Goal: Task Accomplishment & Management: Manage account settings

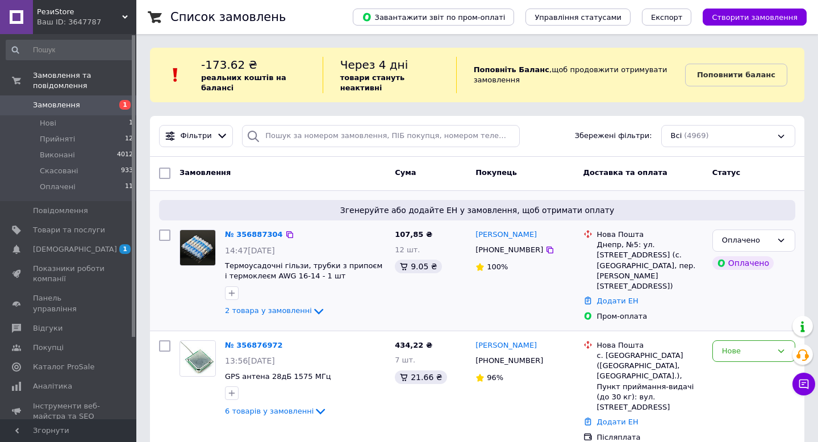
scroll to position [124, 0]
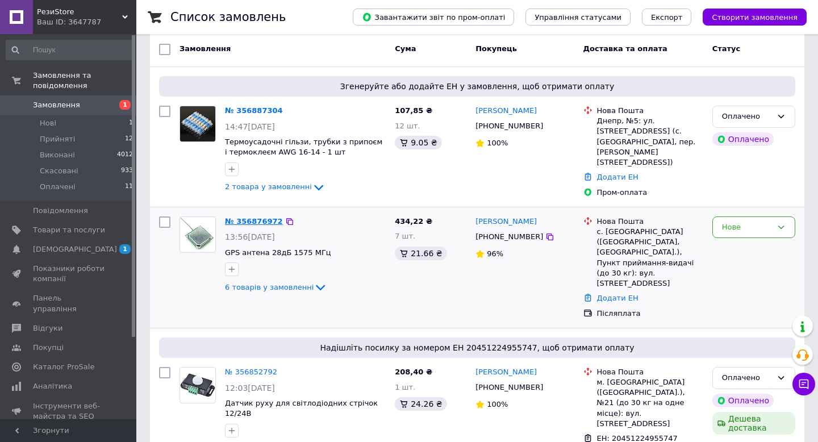
click at [261, 217] on link "№ 356876972" at bounding box center [254, 221] width 58 height 9
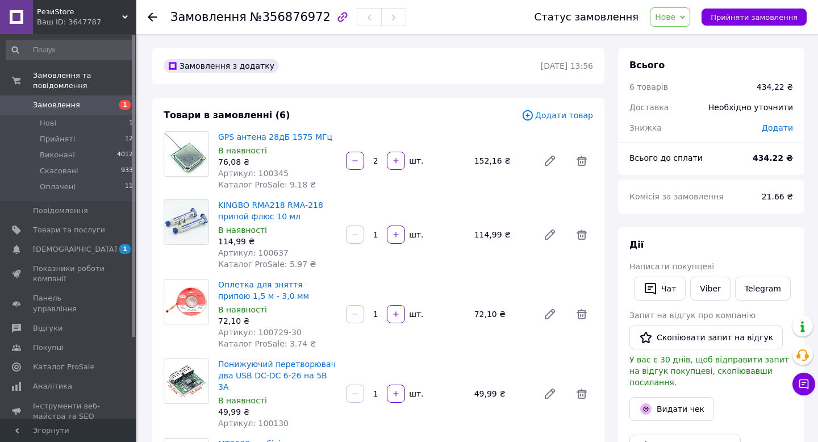
drag, startPoint x: 218, startPoint y: 139, endPoint x: 331, endPoint y: 140, distance: 113.6
click at [331, 140] on span "GPS антена 28дБ 1575 МГц" at bounding box center [277, 136] width 119 height 11
drag, startPoint x: 217, startPoint y: 137, endPoint x: 335, endPoint y: 137, distance: 118.1
click at [335, 137] on div "GPS антена 28дБ 1575 МГц В наявності 76,08 ₴ Артикул: 100345 Каталог ProSale: 9…" at bounding box center [278, 161] width 128 height 64
copy link "GPS антена 28дБ 1575 МГц"
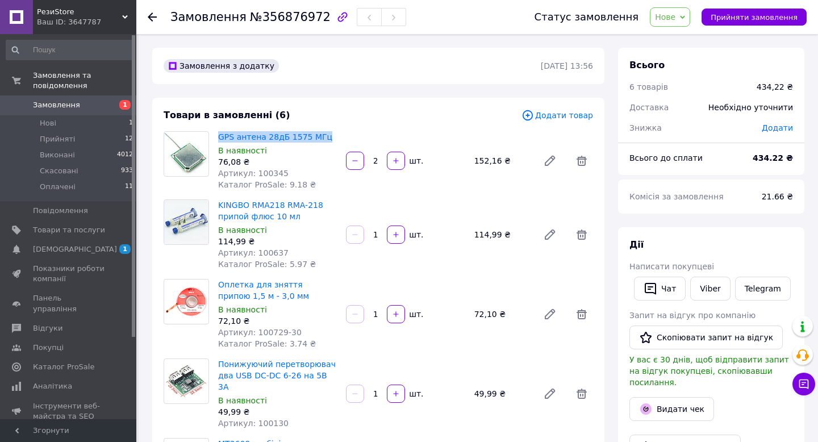
click at [336, 134] on span "GPS антена 28дБ 1575 МГц" at bounding box center [277, 136] width 119 height 11
drag, startPoint x: 328, startPoint y: 134, endPoint x: 218, endPoint y: 133, distance: 110.8
click at [218, 133] on div "GPS антена 28дБ 1575 МГц В наявності 76,08 ₴ Артикул: 100345 Каталог ProSale: 9…" at bounding box center [278, 161] width 128 height 64
copy link "GPS антена 28дБ 1575 МГц"
click at [100, 233] on span "Товари та послуги" at bounding box center [69, 230] width 72 height 10
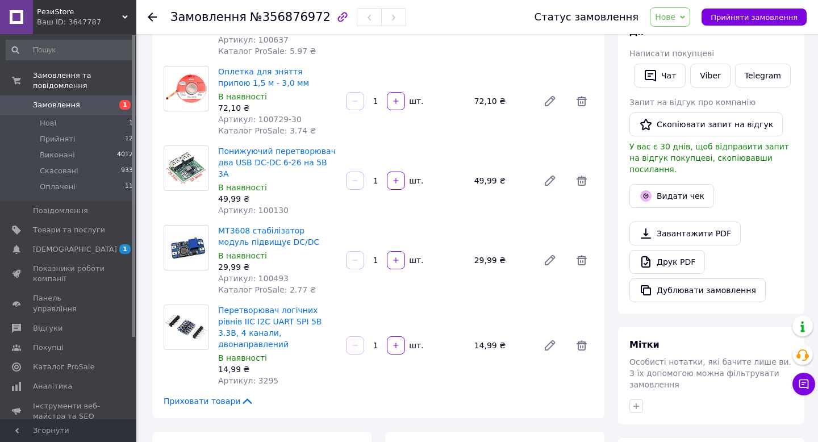
scroll to position [214, 0]
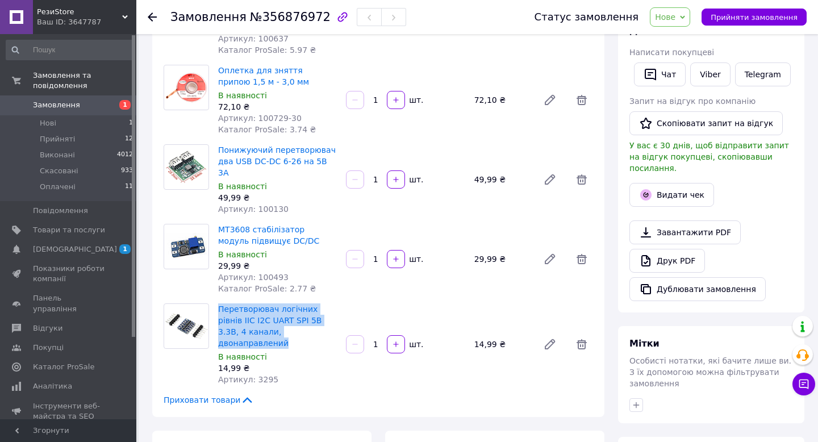
drag, startPoint x: 217, startPoint y: 297, endPoint x: 316, endPoint y: 323, distance: 102.8
click at [316, 323] on div "Перетворювач логічних рівнів IIC I2C UART SPI 5В 3.3В, 4 канали, двонаправлений…" at bounding box center [278, 344] width 128 height 86
copy link "Перетворювач логічних рівнів IIC I2C UART SPI 5В 3.3В, 4 канали, двонаправлений"
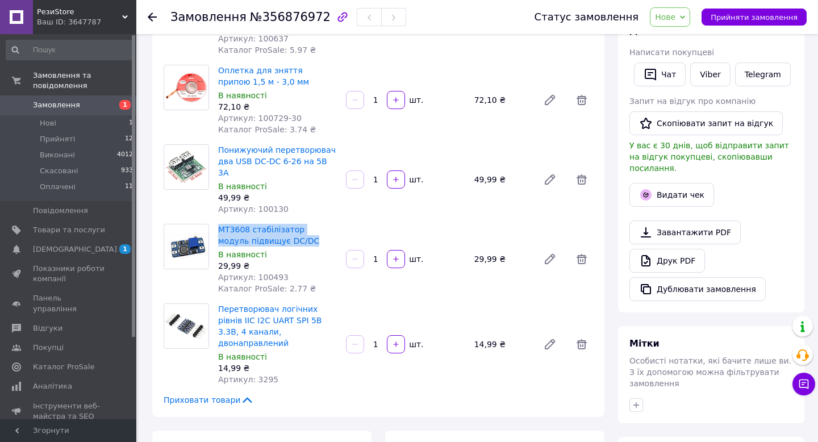
drag, startPoint x: 214, startPoint y: 217, endPoint x: 295, endPoint y: 226, distance: 81.2
click at [295, 226] on div "MT3608 стабілізатор модуль підвищує DC/DC В наявності 29,99 ₴ Артикул: 100493 К…" at bounding box center [278, 259] width 128 height 75
copy link "MT3608 стабілізатор модуль підвищує DC/DC"
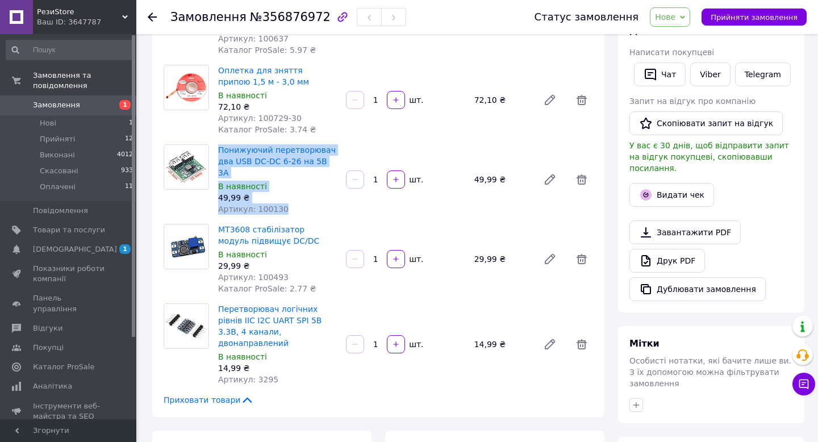
drag, startPoint x: 215, startPoint y: 150, endPoint x: 350, endPoint y: 160, distance: 135.0
click at [350, 160] on div "Понижуючий перетворювач два USB DC-DC 6-26 на 5В 3А В наявності 49,99 ₴ Артикул…" at bounding box center [406, 179] width 384 height 75
copy div "Понижуючий перетворювач два USB DC-DC 6-26 на 5В 3А В наявності 49,99 ₴ Артикул…"
click at [338, 156] on div "Понижуючий перетворювач два USB DC-DC 6-26 на 5В 3А В наявності 49,99 ₴ Артикул…" at bounding box center [278, 179] width 128 height 75
drag, startPoint x: 338, startPoint y: 158, endPoint x: 217, endPoint y: 148, distance: 121.4
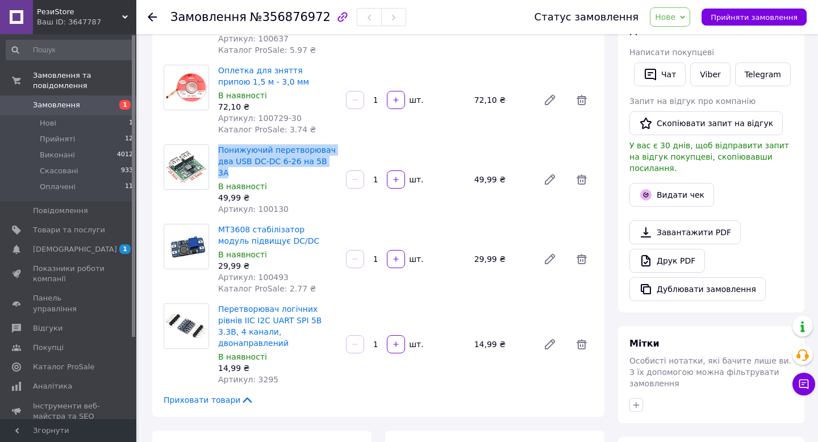
click at [217, 148] on div "Понижуючий перетворювач два USB DC-DC 6-26 на 5В 3А В наявності 49,99 ₴ Артикул…" at bounding box center [278, 179] width 128 height 75
copy link "Понижуючий перетворювач два USB DC-DC 6-26 на 5В 3А"
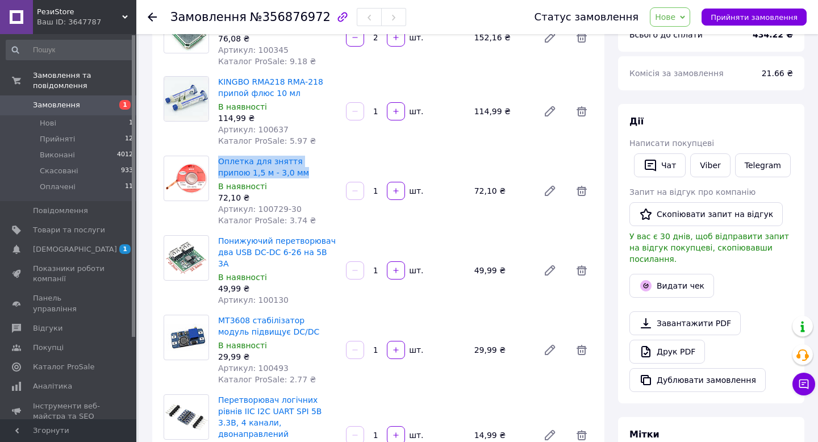
drag, startPoint x: 215, startPoint y: 160, endPoint x: 272, endPoint y: 169, distance: 57.5
click at [272, 169] on div "Оплетка для зняття припою 1,5 м - 3,0 мм В наявності 72,10 ₴ Артикул: 100729-30…" at bounding box center [278, 190] width 128 height 75
copy link "Оплетка для зняття припою 1,5 м - 3,0 мм"
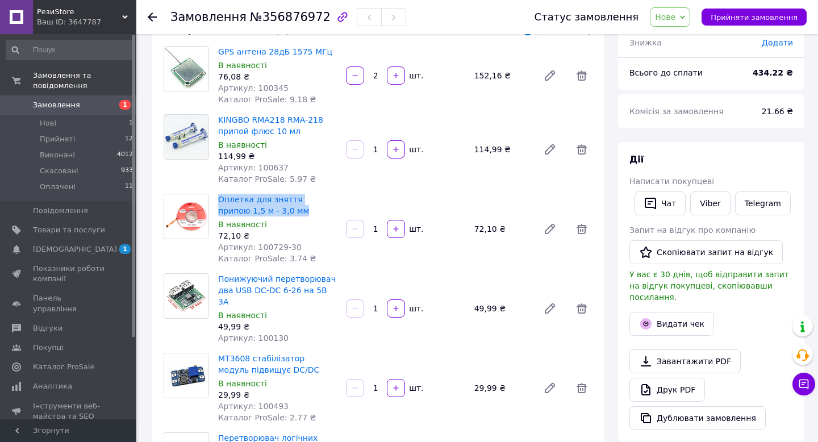
scroll to position [52, 0]
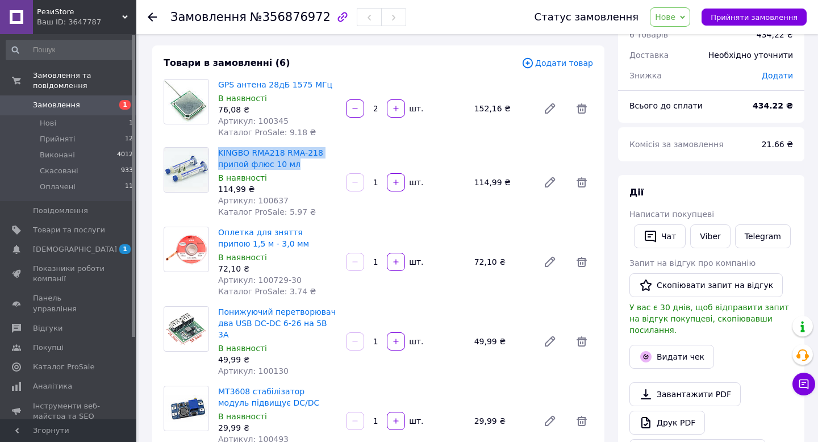
drag, startPoint x: 217, startPoint y: 151, endPoint x: 298, endPoint y: 164, distance: 81.7
click at [298, 164] on div "KINGBO RMA218 RMA-218 припой флюс 10 мл В наявності 114,99 ₴ Артикул: 100637 Ка…" at bounding box center [278, 182] width 128 height 75
copy link "KINGBO RMA218 RMA-218 припой флюс 10 мл"
click at [699, 232] on link "Viber" at bounding box center [710, 236] width 40 height 24
click at [285, 20] on span "№356876972" at bounding box center [290, 17] width 81 height 14
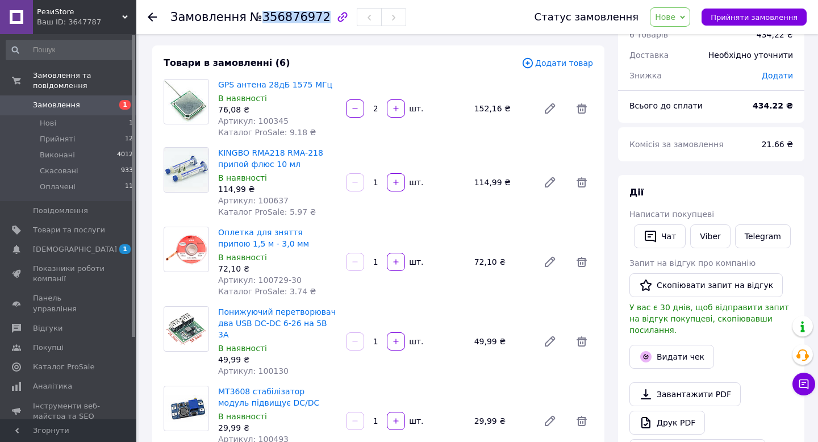
click at [285, 20] on span "№356876972" at bounding box center [290, 17] width 81 height 14
copy span "356876972"
drag, startPoint x: 215, startPoint y: 86, endPoint x: 325, endPoint y: 86, distance: 109.6
click at [325, 86] on div "GPS антена 28дБ 1575 МГц В наявності 76,08 ₴ Артикул: 100345 Каталог ProSale: 9…" at bounding box center [278, 109] width 128 height 64
copy link "GPS антена 28дБ 1575 МГц"
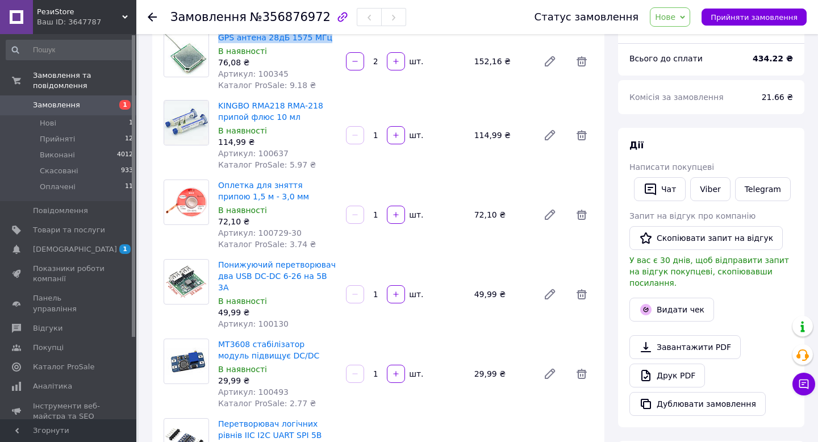
scroll to position [101, 0]
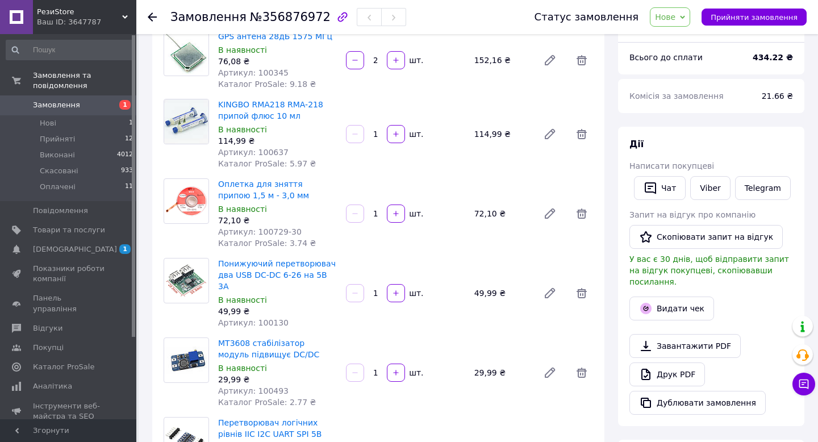
click at [328, 131] on div "В наявності" at bounding box center [277, 129] width 119 height 11
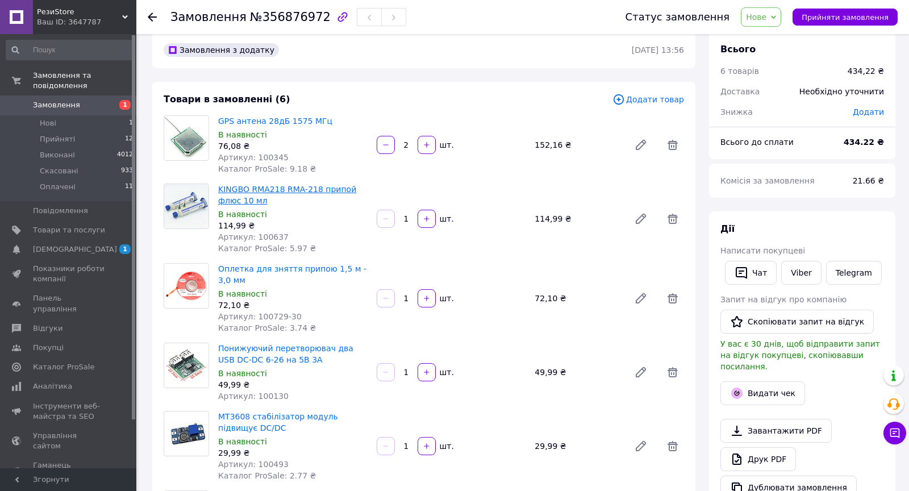
scroll to position [0, 0]
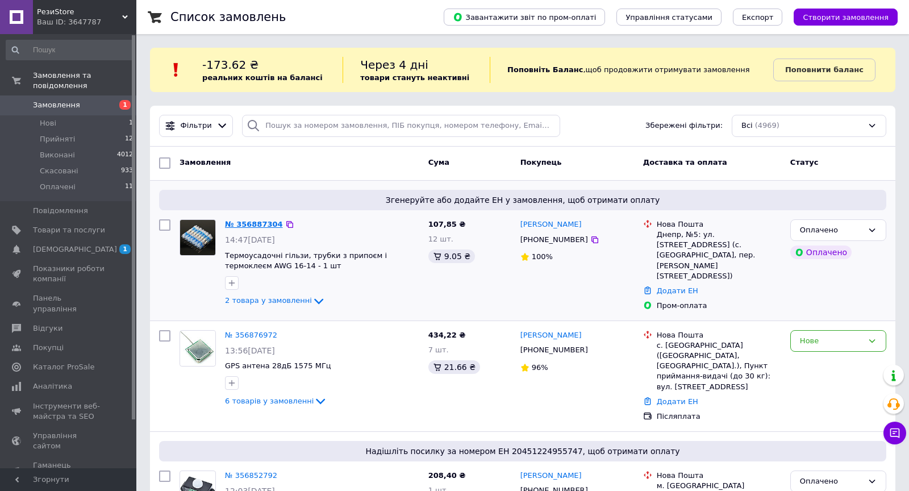
click at [257, 222] on link "№ 356887304" at bounding box center [254, 224] width 58 height 9
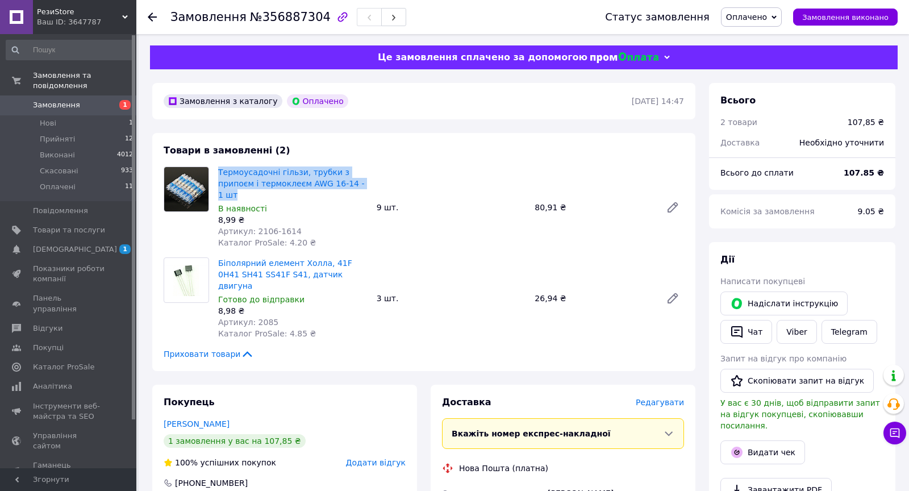
drag, startPoint x: 215, startPoint y: 170, endPoint x: 249, endPoint y: 194, distance: 41.6
click at [249, 194] on div "Термоусадочні гільзи, трубки з припоєм і термоклеєм AWG 16-14 - 1 шт В наявност…" at bounding box center [293, 207] width 158 height 86
click at [677, 398] on span "Редагувати" at bounding box center [660, 402] width 48 height 9
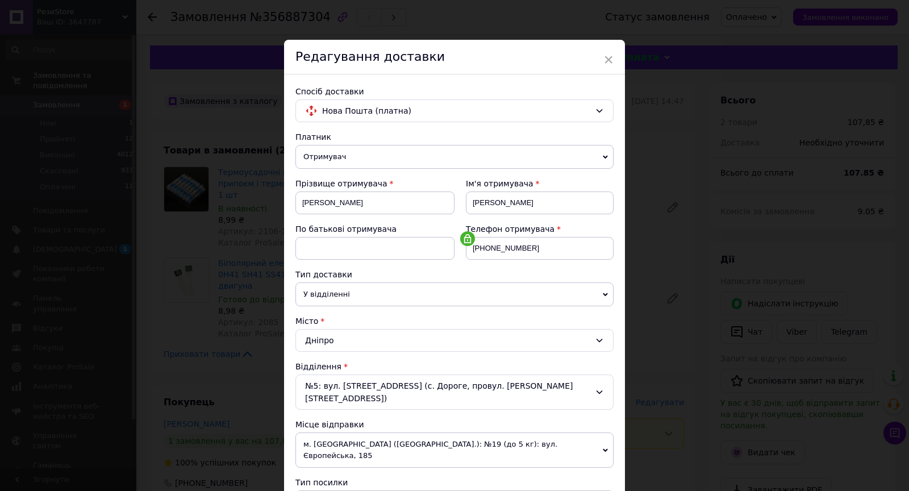
scroll to position [394, 0]
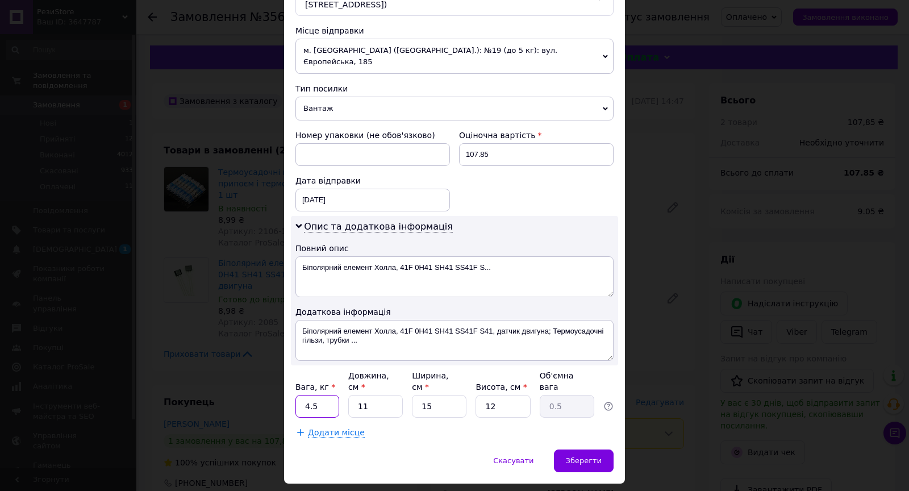
click at [315, 386] on div "Платник Отримувач Відправник Прізвище отримувача [PERSON_NAME] Ім'я отримувача …" at bounding box center [454, 88] width 318 height 700
click at [318, 395] on input "4.5" at bounding box center [317, 406] width 44 height 23
type input "0.5"
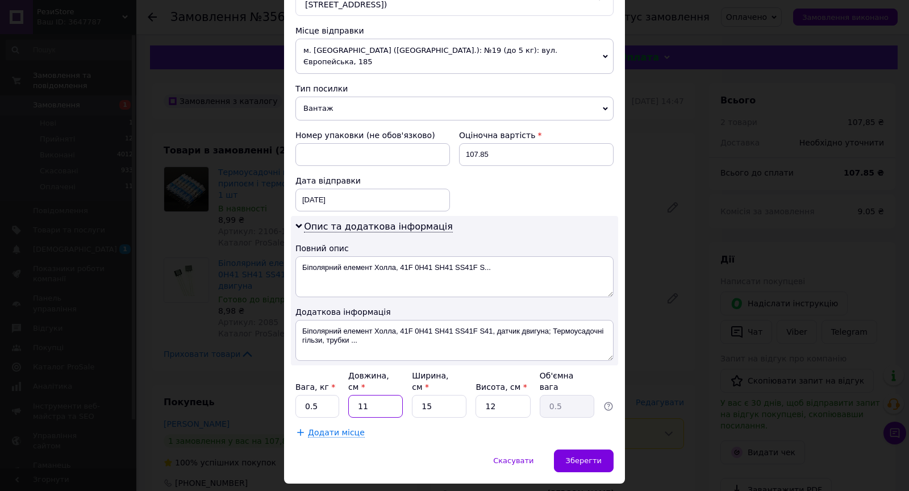
click at [381, 395] on input "11" at bounding box center [375, 406] width 55 height 23
type input "5"
type input "0.23"
click at [381, 395] on input "5" at bounding box center [375, 406] width 55 height 23
type input "5"
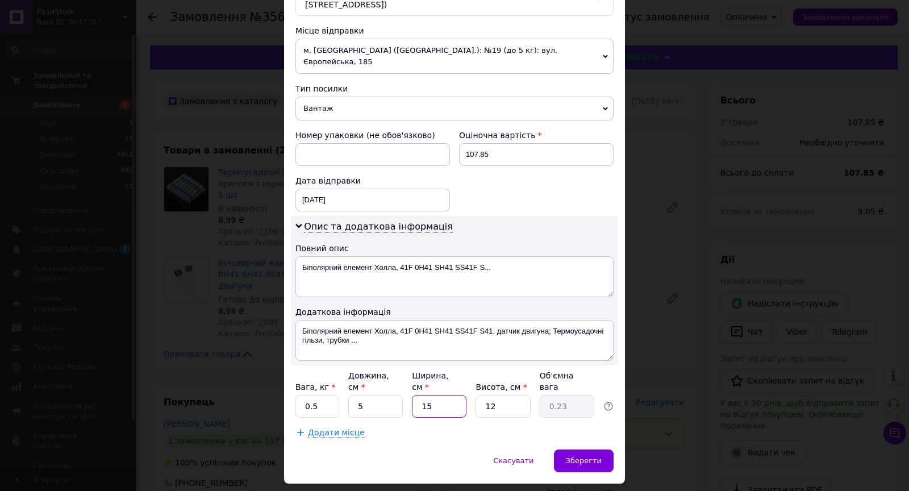
click at [424, 395] on input "15" at bounding box center [439, 406] width 55 height 23
type input "5"
type input "0.1"
type input "5"
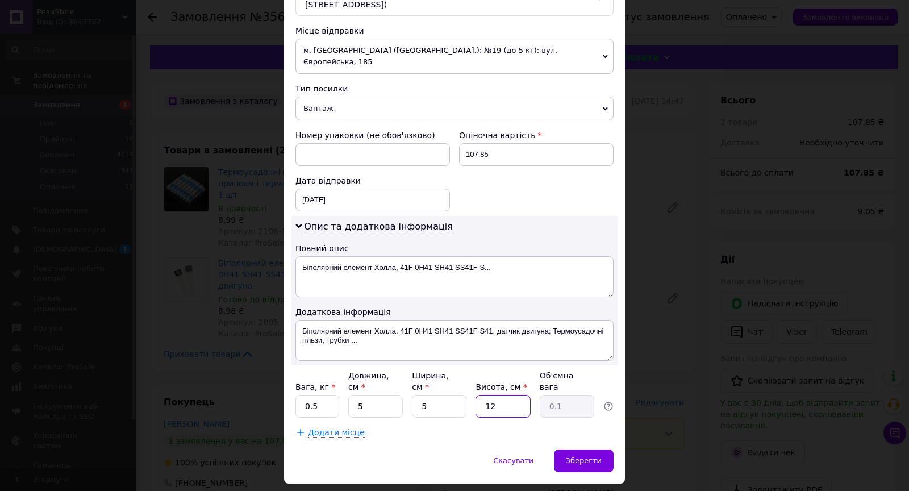
click at [491, 395] on input "12" at bounding box center [502, 406] width 55 height 23
click at [491, 395] on input "5" at bounding box center [502, 406] width 55 height 23
type input "5"
click at [578, 441] on div "Зберегти" at bounding box center [584, 460] width 60 height 23
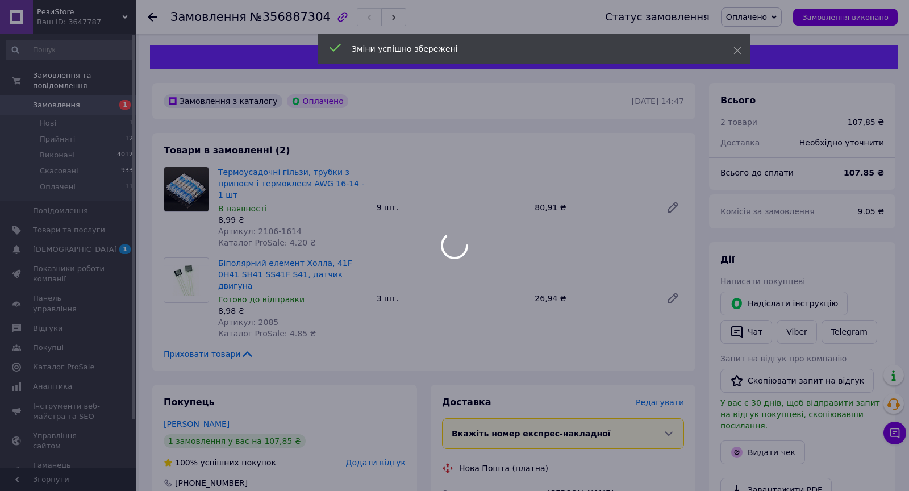
scroll to position [327, 0]
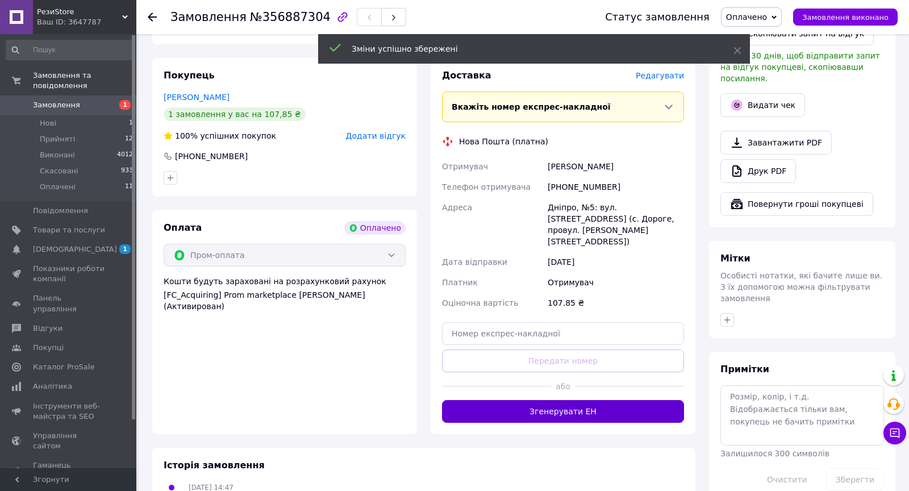
click at [580, 400] on button "Згенерувати ЕН" at bounding box center [563, 411] width 242 height 23
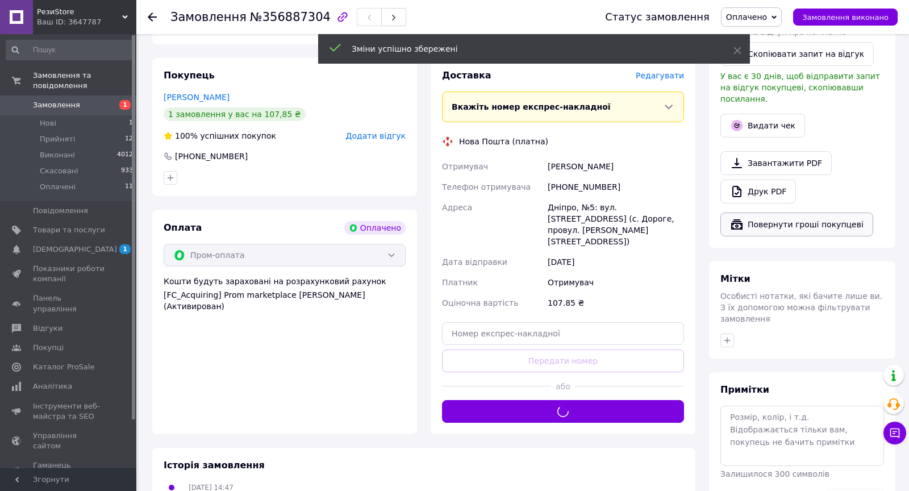
scroll to position [324, 0]
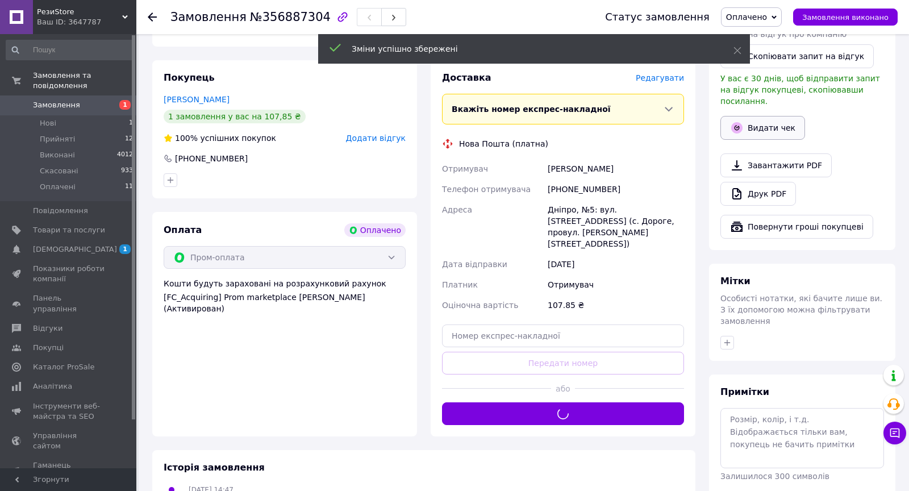
click at [782, 118] on button "Видати чек" at bounding box center [762, 128] width 85 height 24
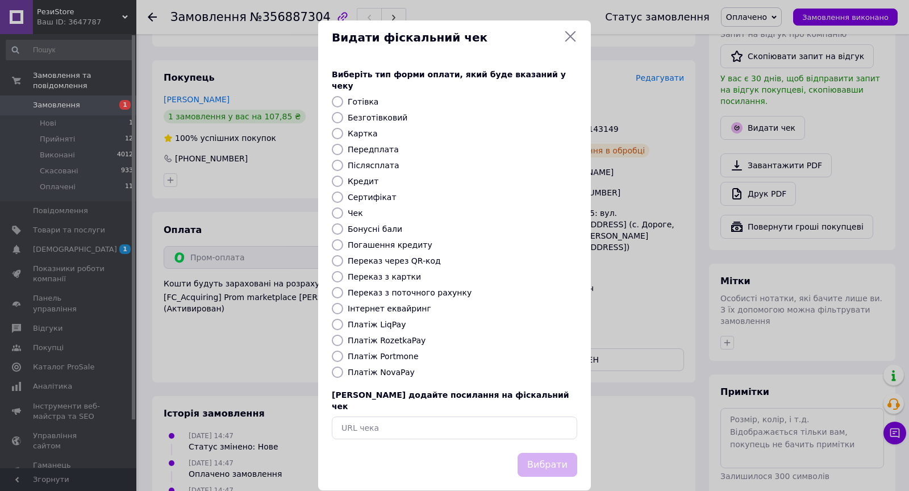
click at [399, 304] on label "Інтернет еквайринг" at bounding box center [389, 308] width 83 height 9
click at [343, 303] on input "Інтернет еквайринг" at bounding box center [337, 308] width 11 height 11
radio input "true"
click at [550, 441] on button "Вибрати" at bounding box center [547, 465] width 60 height 24
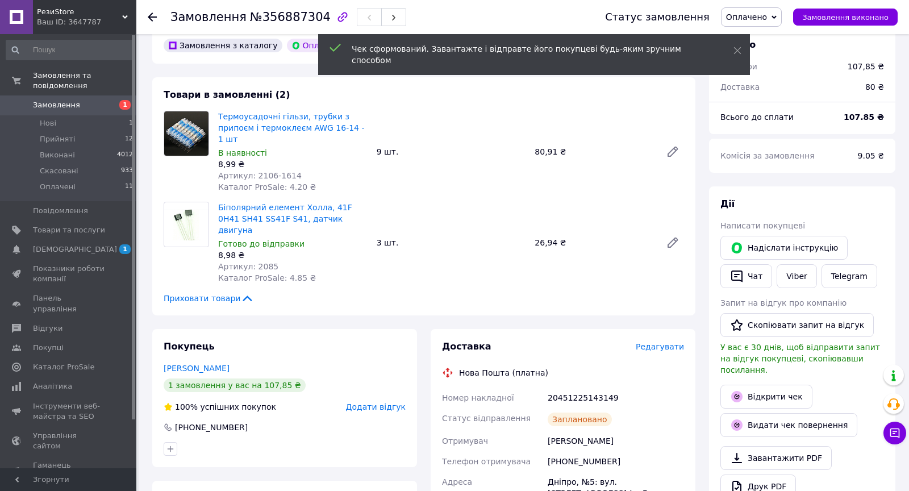
scroll to position [0, 0]
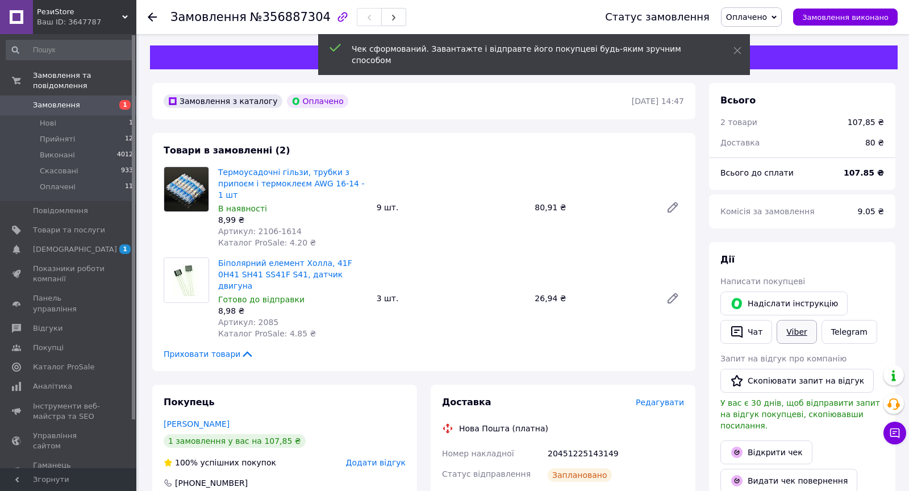
click at [798, 327] on link "Viber" at bounding box center [796, 332] width 40 height 24
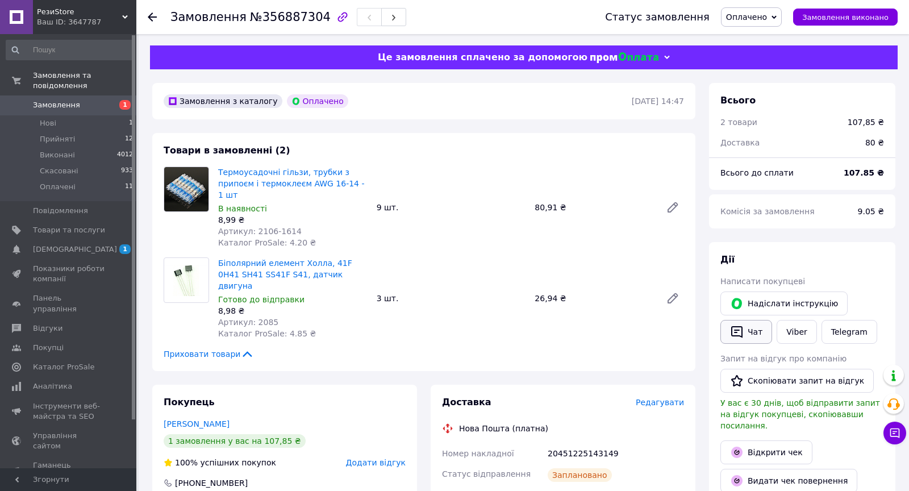
scroll to position [44, 0]
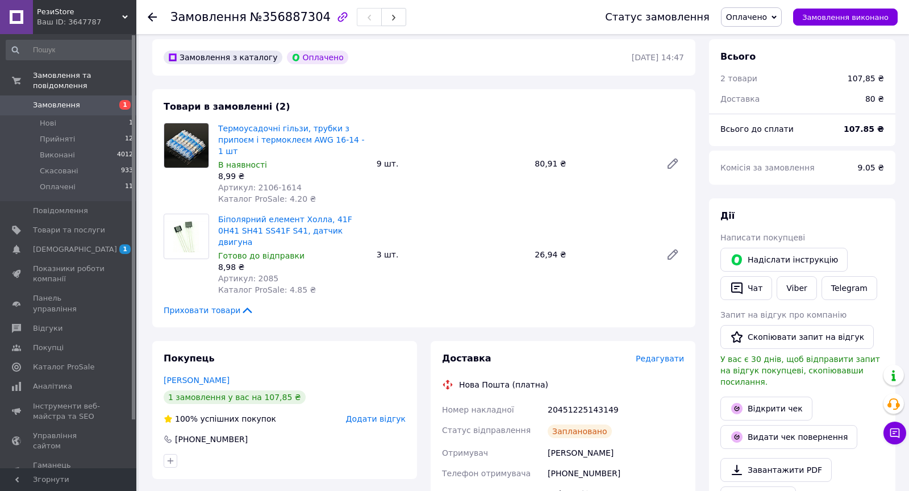
click at [599, 399] on div "20451225143149" at bounding box center [615, 409] width 141 height 20
click at [795, 291] on link "Viber" at bounding box center [796, 288] width 40 height 24
click at [279, 19] on span "№356887304" at bounding box center [290, 17] width 81 height 14
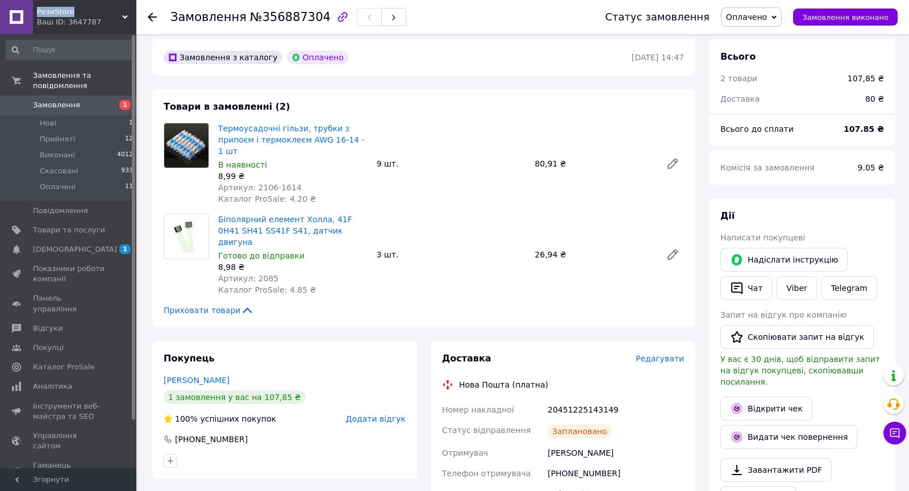
drag, startPoint x: 34, startPoint y: 11, endPoint x: 83, endPoint y: 12, distance: 48.9
click at [83, 12] on div "РезиStore Ваш ID: 3647787" at bounding box center [84, 17] width 103 height 34
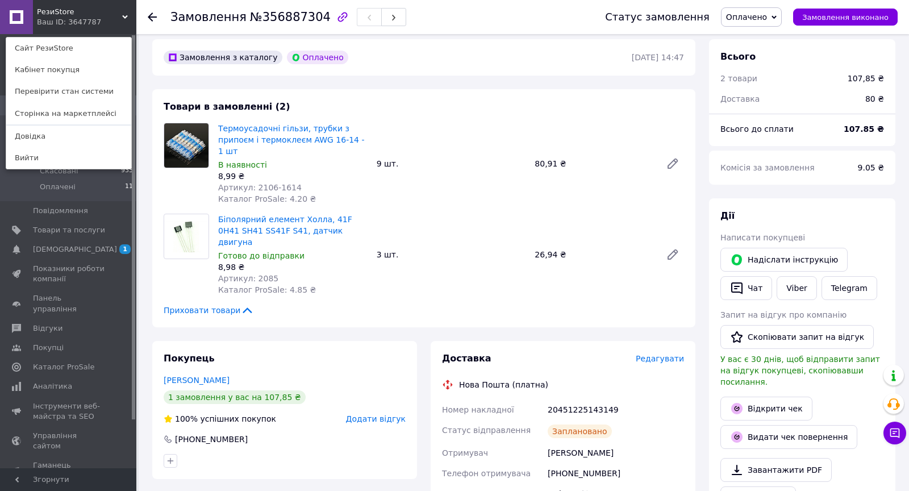
click at [586, 399] on div "20451225143149" at bounding box center [615, 409] width 141 height 20
